Goal: Transaction & Acquisition: Purchase product/service

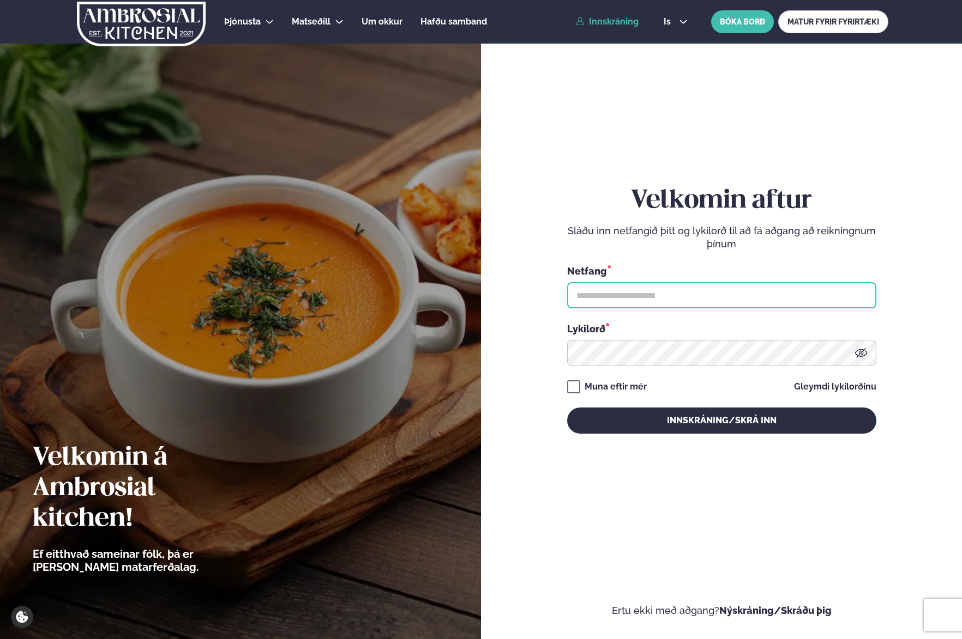
click at [579, 306] on input "text" at bounding box center [721, 295] width 309 height 26
click at [579, 294] on input "text" at bounding box center [721, 295] width 309 height 26
drag, startPoint x: 660, startPoint y: 300, endPoint x: 692, endPoint y: 303, distance: 32.8
click at [660, 300] on input "text" at bounding box center [721, 295] width 309 height 26
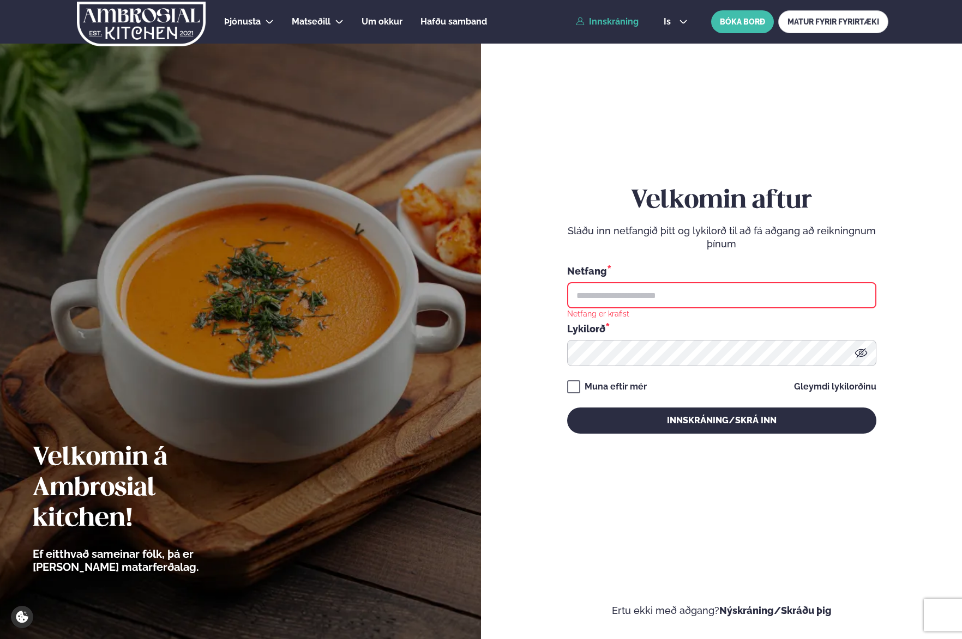
click at [626, 299] on input "text" at bounding box center [721, 295] width 309 height 26
type input "**********"
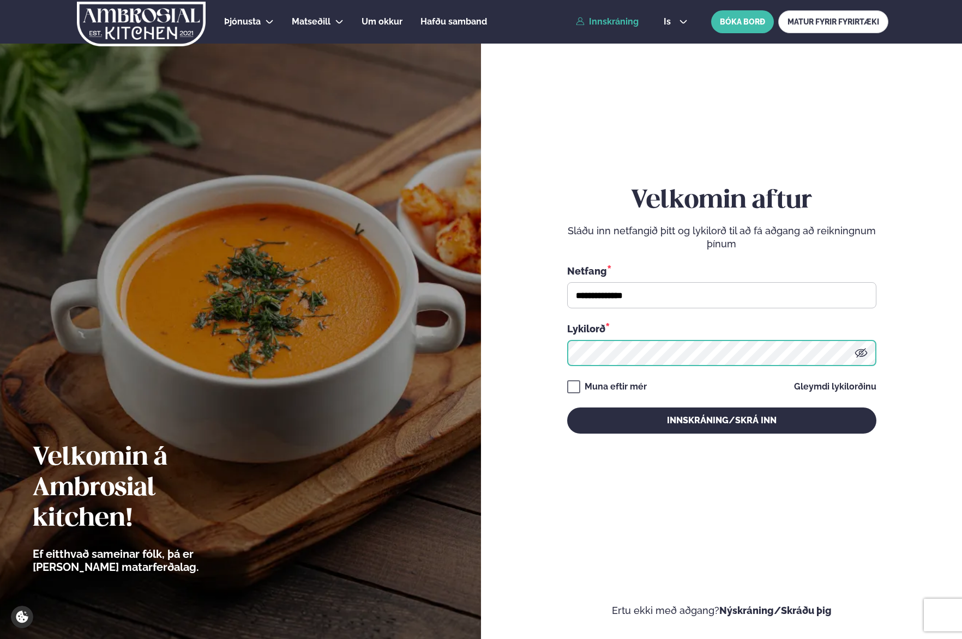
click at [567, 408] on button "Innskráning/Skrá inn" at bounding box center [721, 421] width 309 height 26
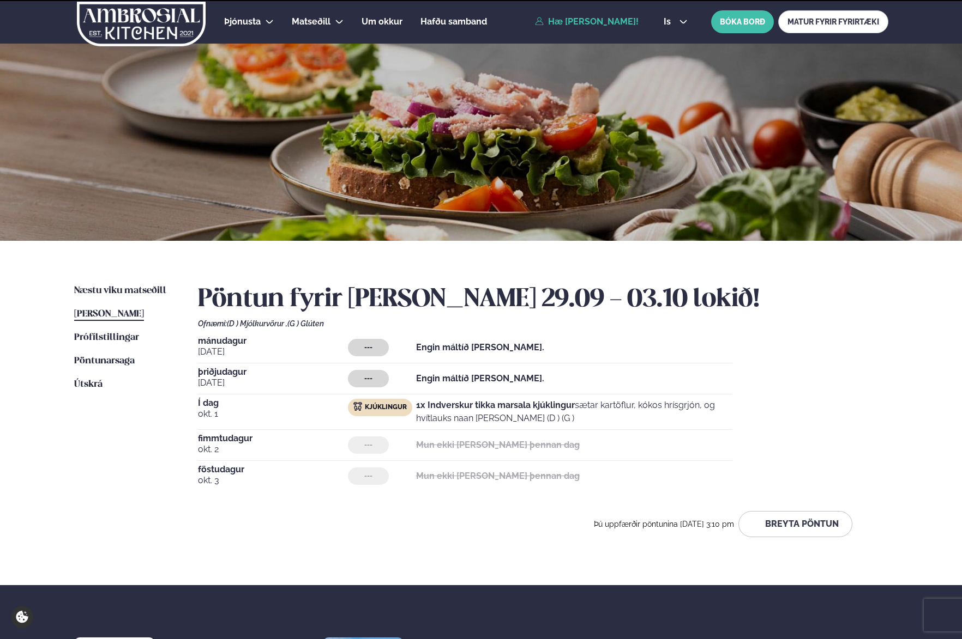
scroll to position [2, 0]
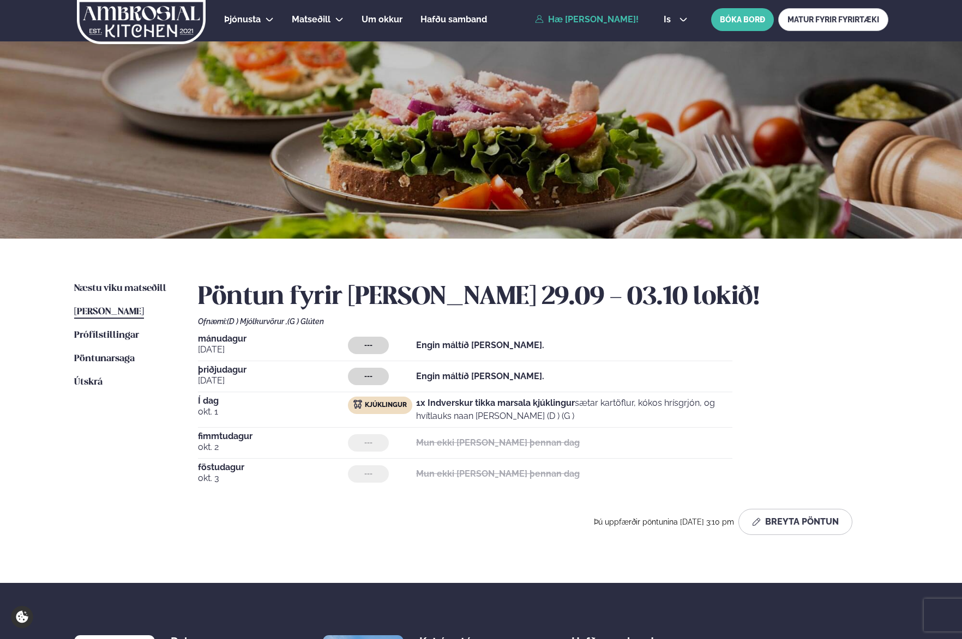
click at [623, 379] on div "--- Engin máltíð [PERSON_NAME]." at bounding box center [540, 376] width 384 height 17
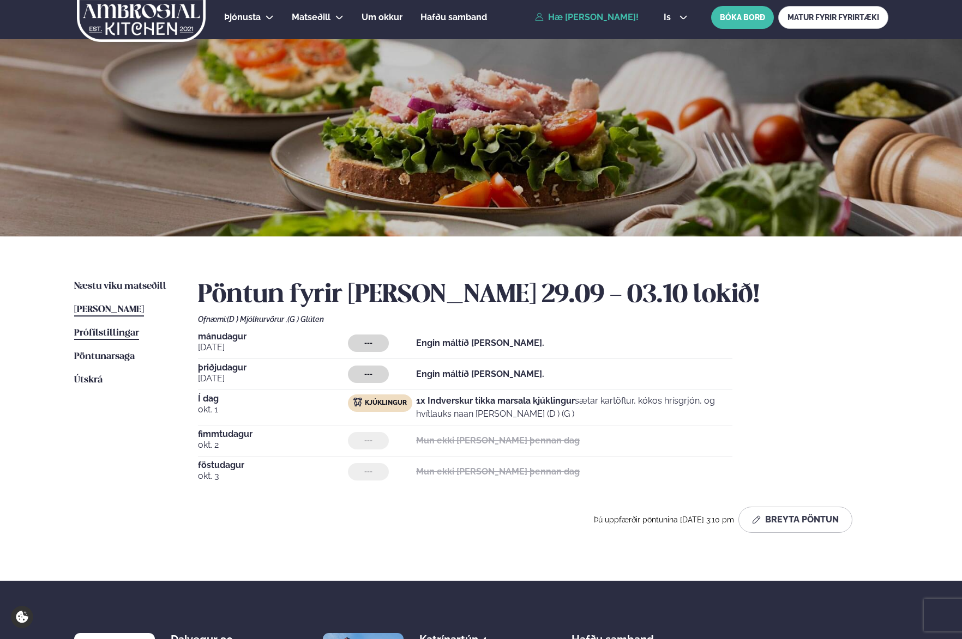
scroll to position [7, 0]
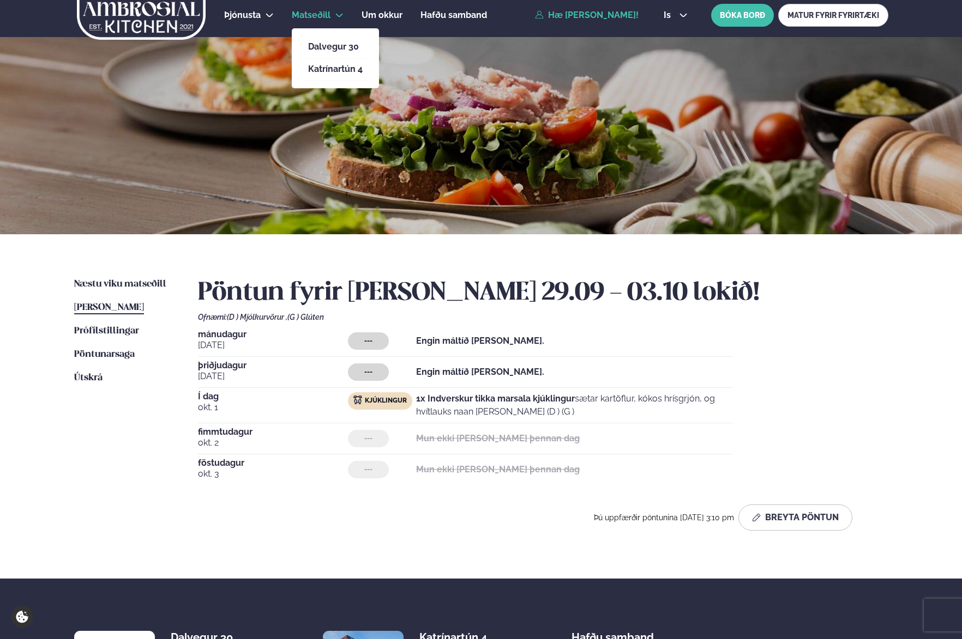
click at [312, 20] on link "Matseðill" at bounding box center [311, 15] width 39 height 13
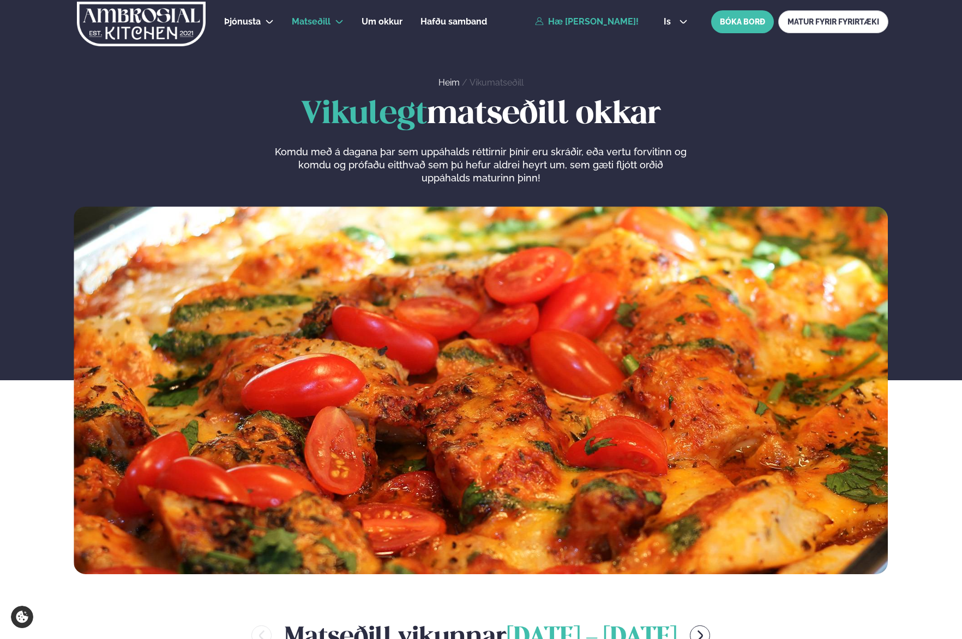
click at [540, 17] on link "Hæ [PERSON_NAME]!" at bounding box center [587, 22] width 104 height 10
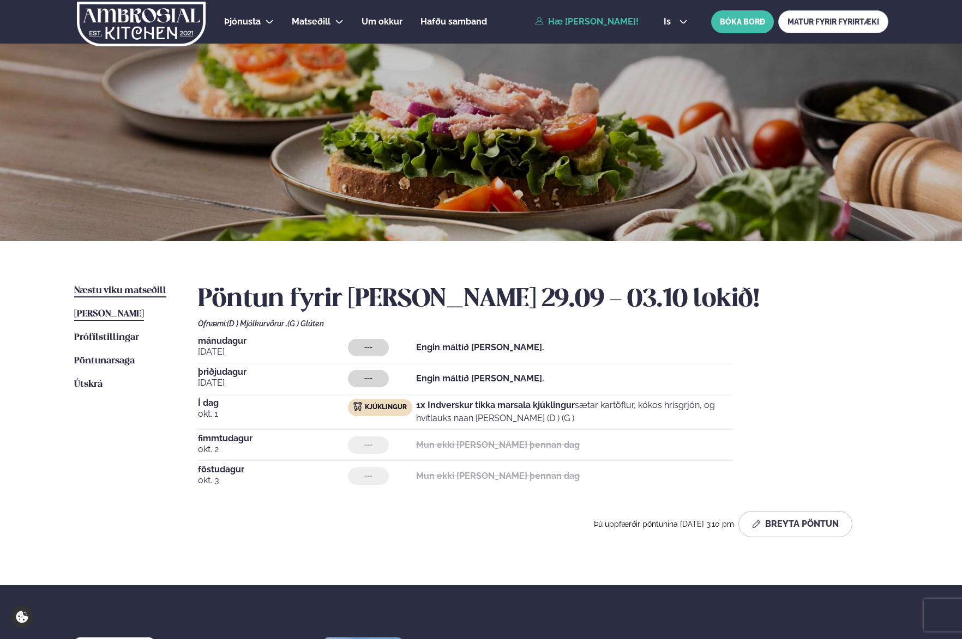
click at [113, 289] on span "Næstu viku matseðill" at bounding box center [120, 290] width 92 height 9
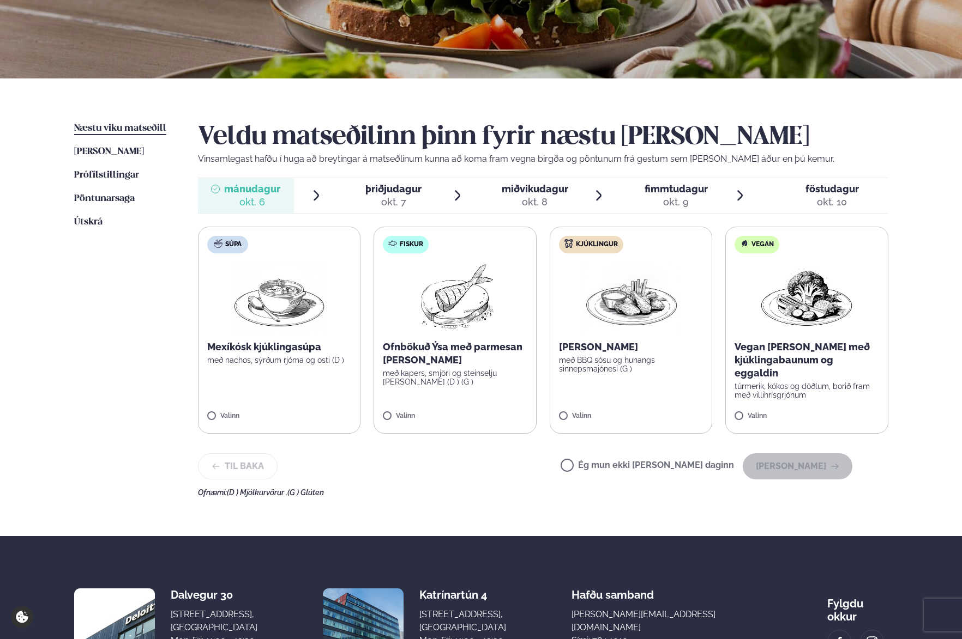
scroll to position [142, 0]
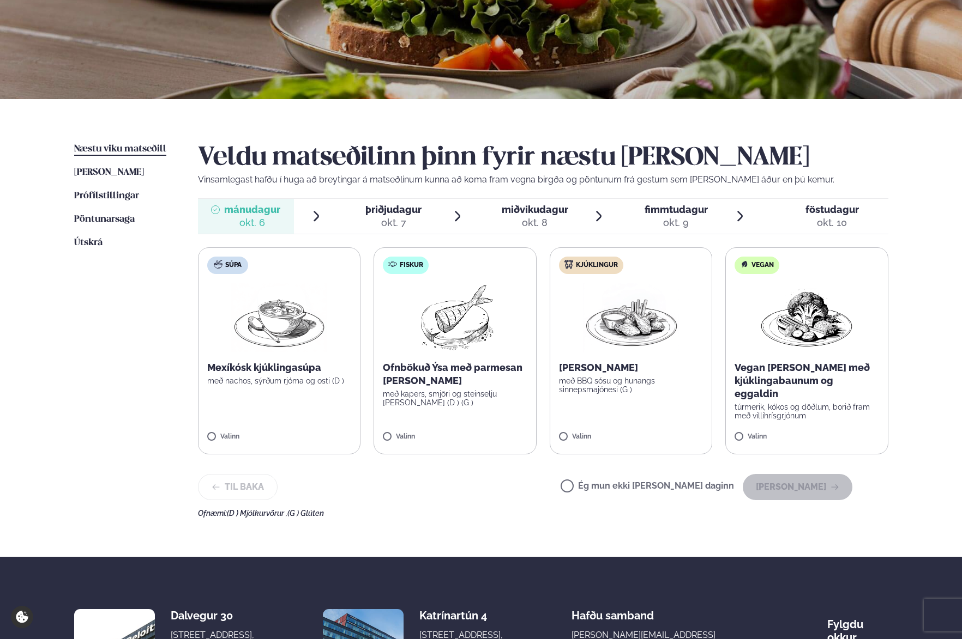
click at [434, 307] on img at bounding box center [455, 318] width 96 height 70
click at [788, 490] on button "[PERSON_NAME]" at bounding box center [798, 487] width 110 height 26
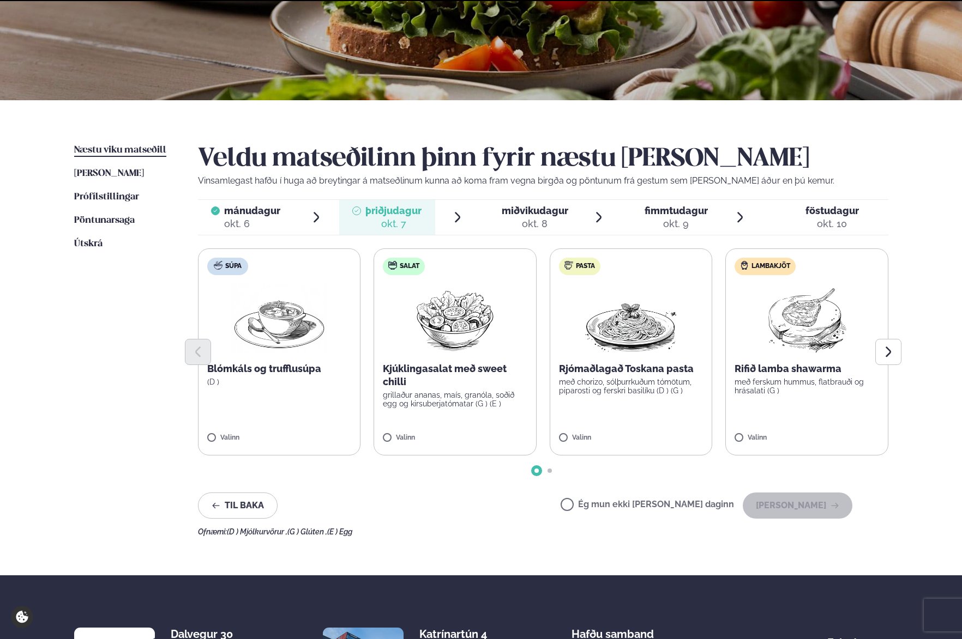
scroll to position [140, 0]
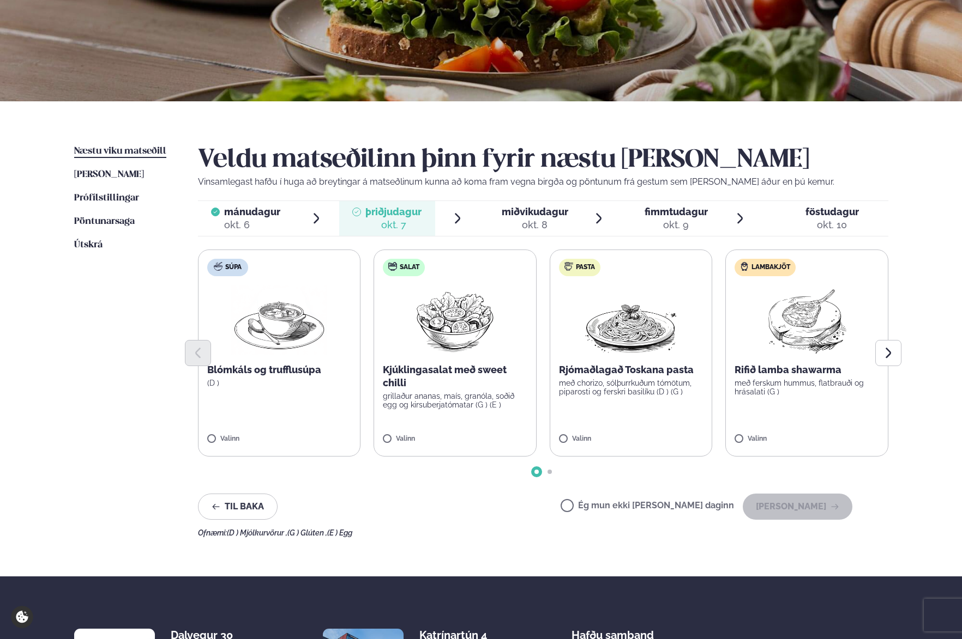
click at [539, 224] on div "okt. 8" at bounding box center [535, 225] width 67 height 13
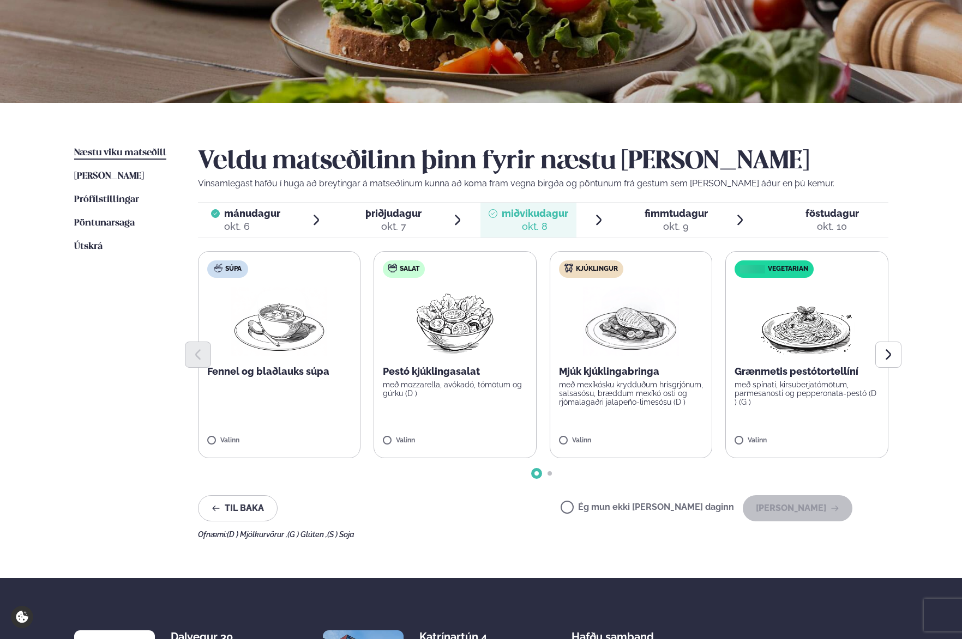
scroll to position [137, 0]
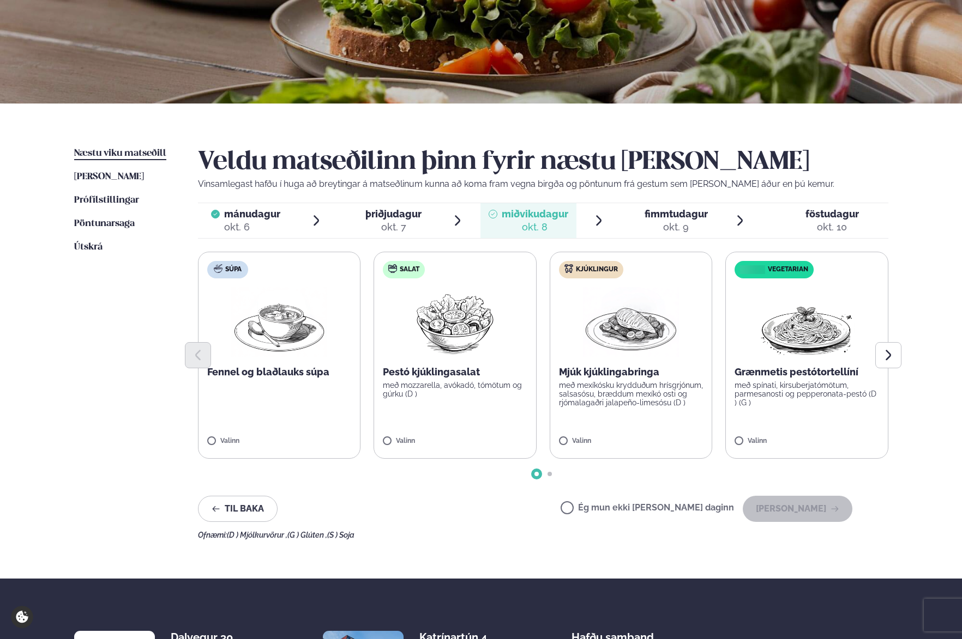
click at [771, 376] on p "Grænmetis pestótortellíní" at bounding box center [806, 372] width 144 height 13
click at [878, 357] on button "Next slide" at bounding box center [888, 355] width 26 height 26
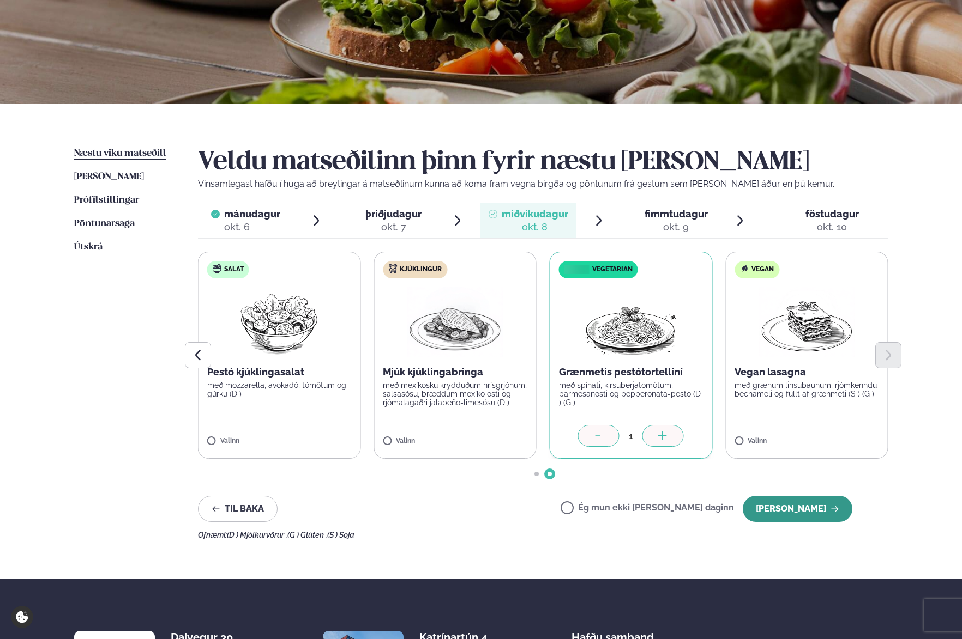
click at [778, 505] on button "[PERSON_NAME]" at bounding box center [798, 509] width 110 height 26
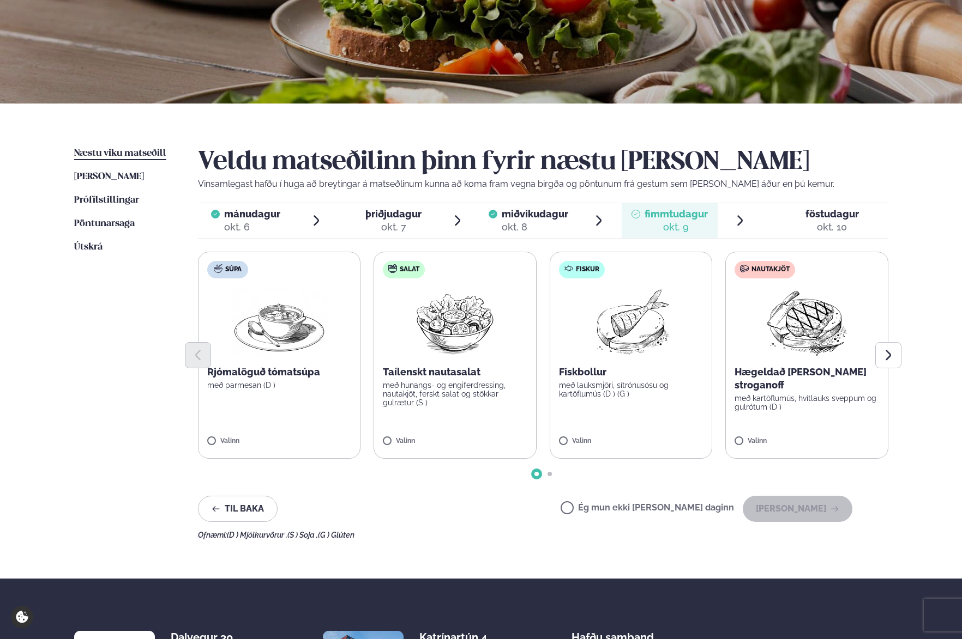
scroll to position [140, 0]
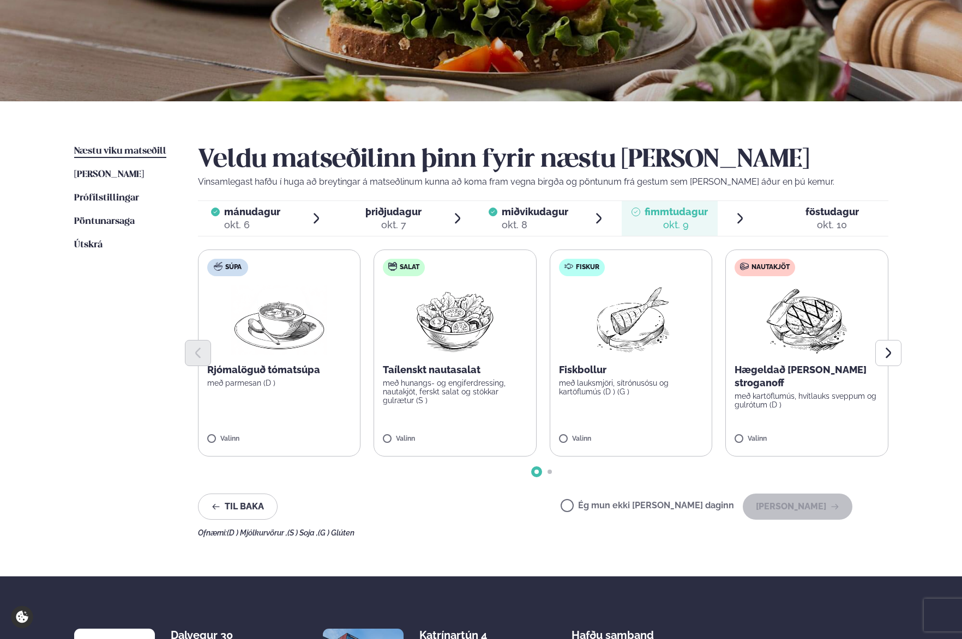
click at [829, 226] on div "okt. 10" at bounding box center [831, 225] width 53 height 13
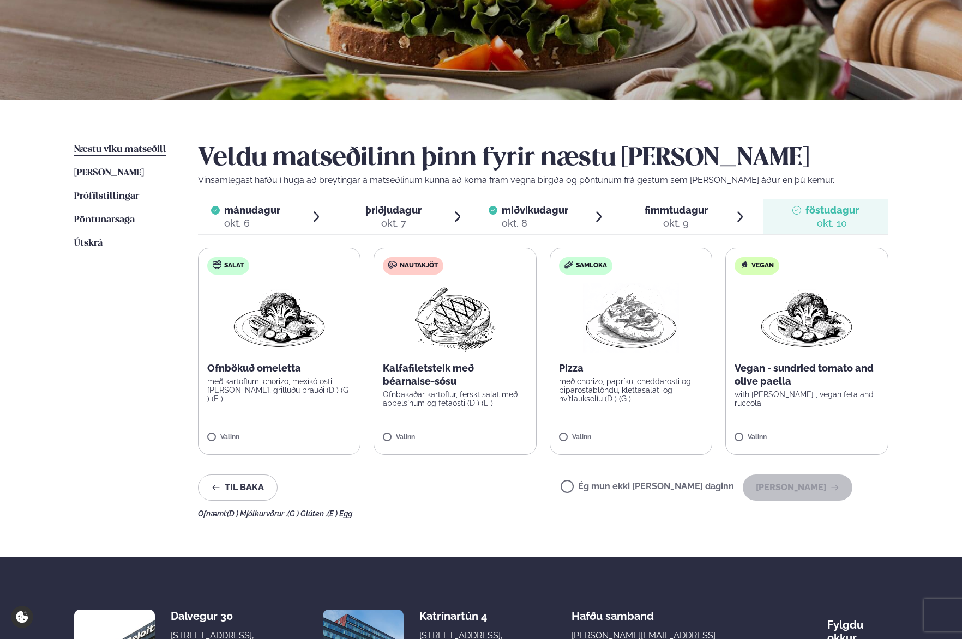
scroll to position [143, 0]
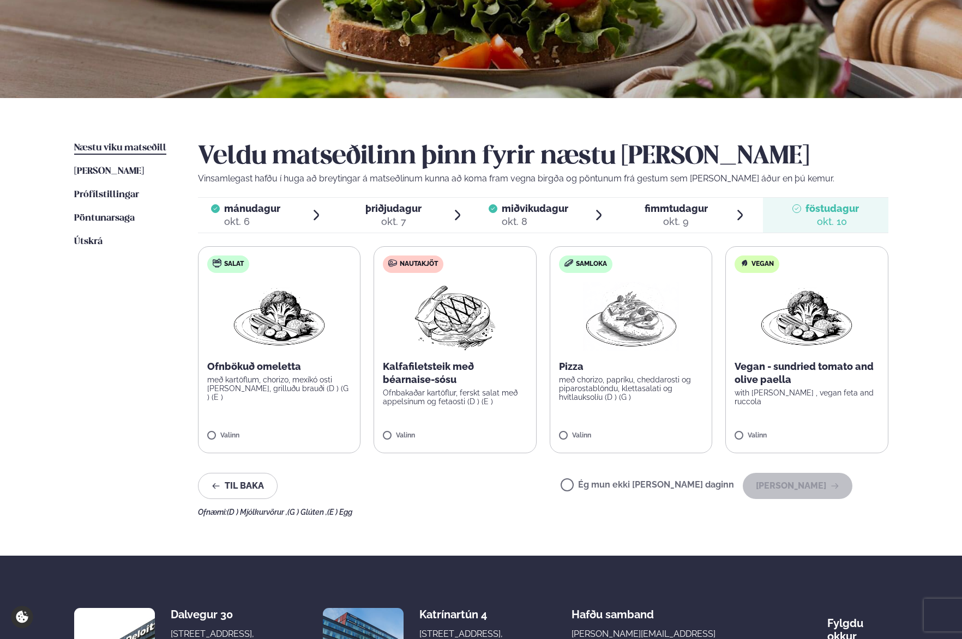
click at [650, 483] on label "Ég mun ekki [PERSON_NAME] daginn" at bounding box center [646, 486] width 173 height 11
click at [769, 493] on button "[PERSON_NAME]" at bounding box center [798, 486] width 110 height 26
